Goal: Navigation & Orientation: Find specific page/section

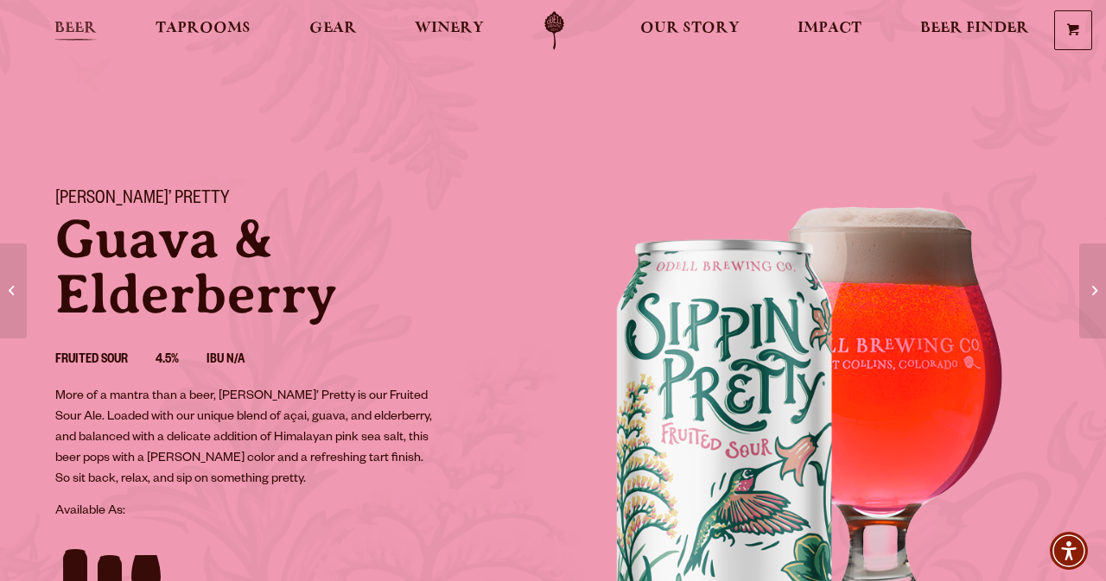
click at [86, 27] on span "Beer" at bounding box center [75, 29] width 42 height 14
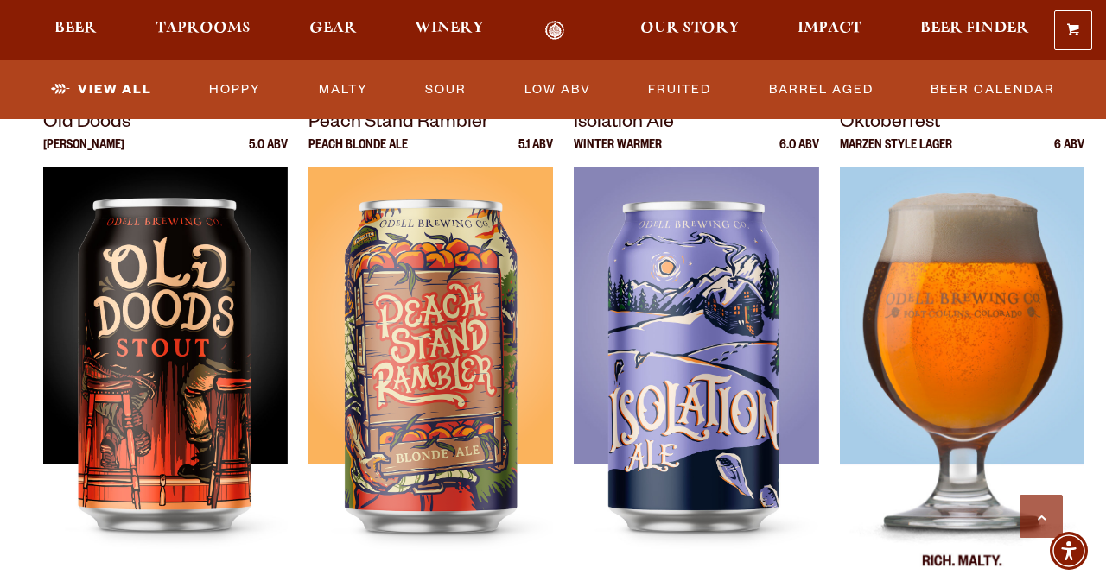
scroll to position [2416, 0]
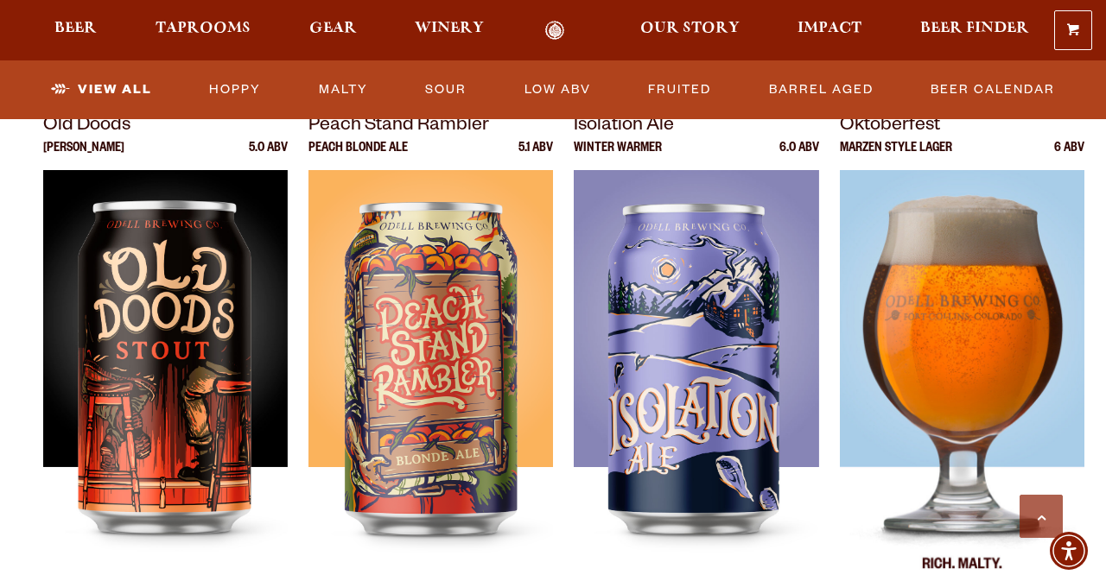
click at [963, 327] on img at bounding box center [962, 386] width 244 height 432
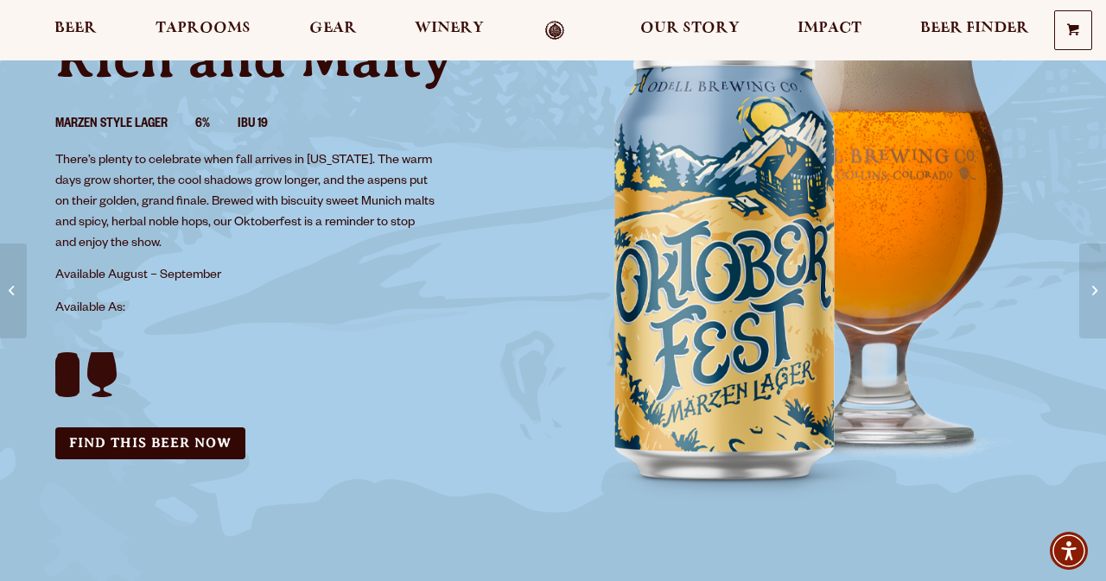
scroll to position [185, 0]
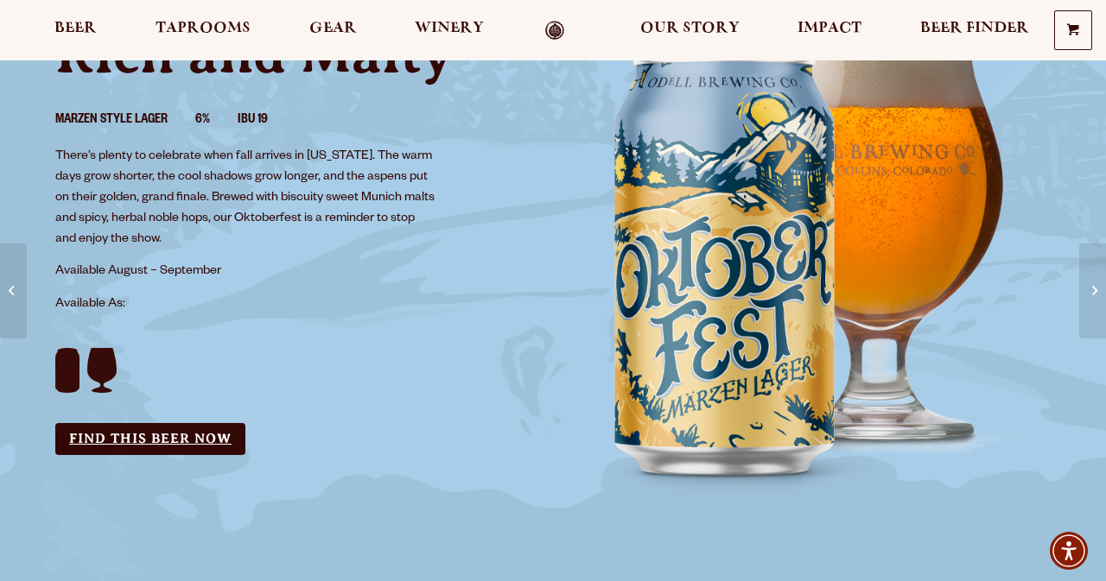
click at [111, 439] on link "Find this Beer Now" at bounding box center [150, 439] width 190 height 32
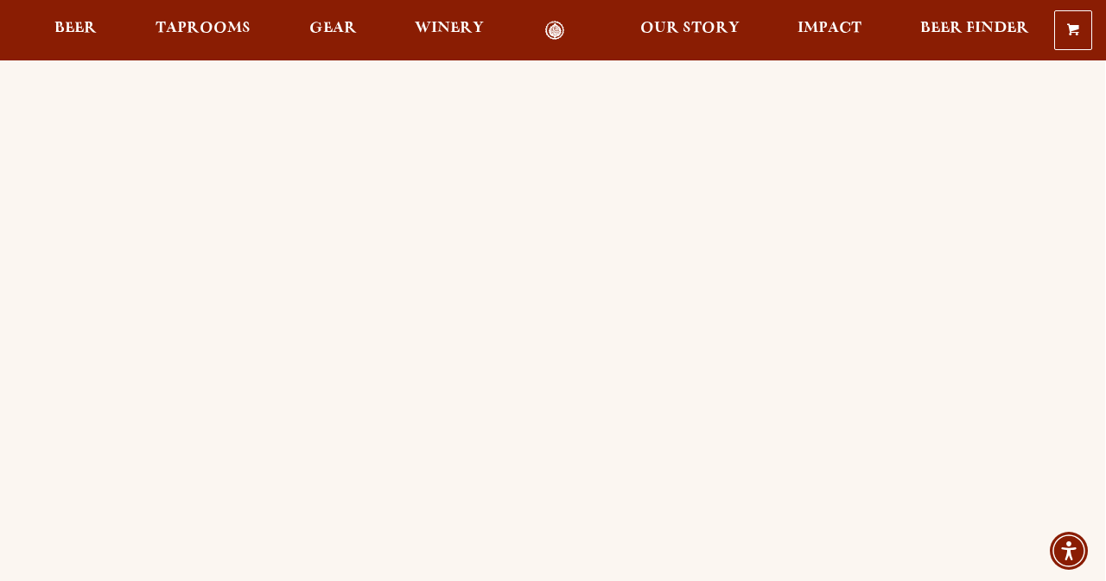
scroll to position [176, 0]
